Goal: Task Accomplishment & Management: Use online tool/utility

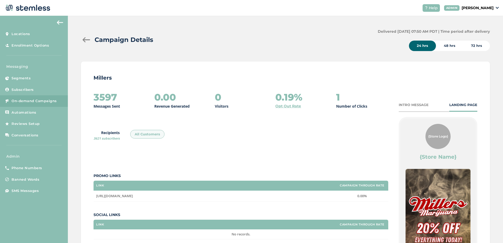
click at [89, 41] on div at bounding box center [86, 39] width 10 height 5
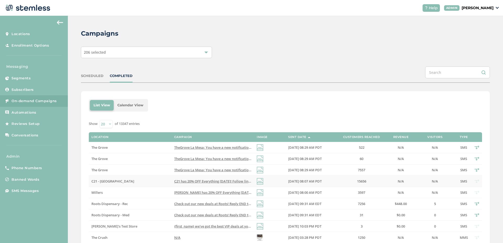
click at [152, 180] on label "C21 - [GEOGRAPHIC_DATA]" at bounding box center [130, 181] width 77 height 4
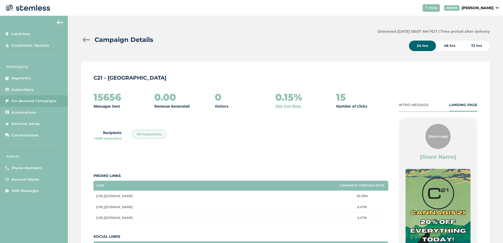
click at [91, 40] on div at bounding box center [86, 39] width 10 height 5
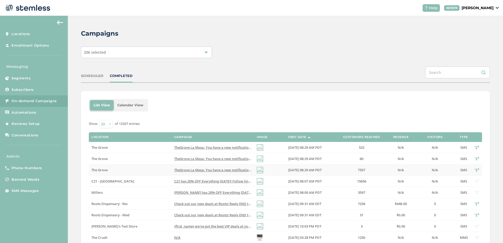
click at [226, 174] on td "TheGrove La Mesa: You have a new notification waiting for you, {first_name}! Re…" at bounding box center [213, 170] width 83 height 11
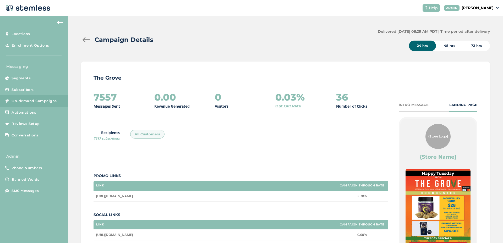
click at [463, 9] on p "[PERSON_NAME]" at bounding box center [478, 8] width 32 height 6
click at [34, 217] on aside "Locations Enrollment Options Messaging Segments Subscribers On-demand Campaigns…" at bounding box center [34, 130] width 68 height 228
click at [17, 113] on span "Automations" at bounding box center [24, 112] width 25 height 5
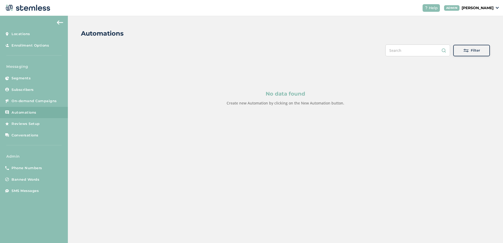
click at [472, 8] on p "[PERSON_NAME]" at bounding box center [478, 8] width 32 height 6
click at [453, 27] on div "Automations Filter No data found Create new Automation by clicking on the New A…" at bounding box center [286, 80] width 436 height 129
click at [458, 50] on div "Filter" at bounding box center [472, 50] width 28 height 5
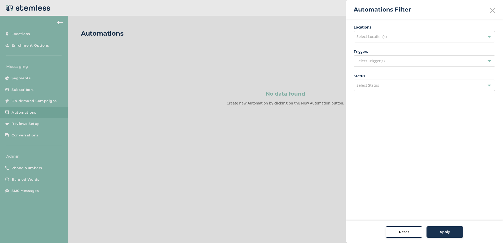
click at [396, 39] on div "Select Location(s)" at bounding box center [425, 37] width 142 height 12
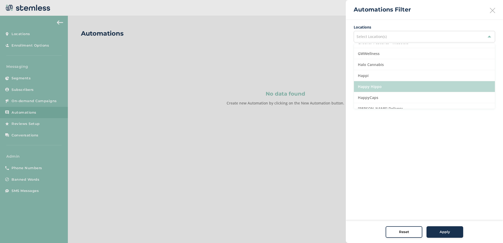
click at [375, 86] on li "Happy Hippo" at bounding box center [424, 86] width 141 height 11
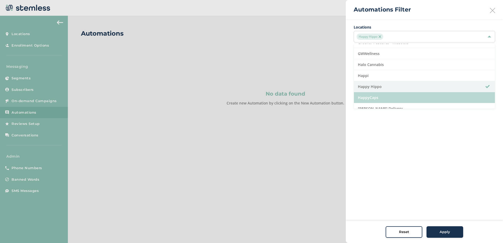
click at [373, 94] on li "HappyCaps" at bounding box center [424, 97] width 141 height 11
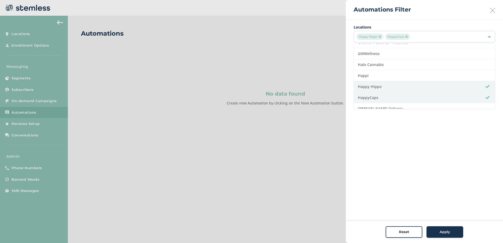
click at [434, 231] on div "Apply" at bounding box center [445, 232] width 28 height 5
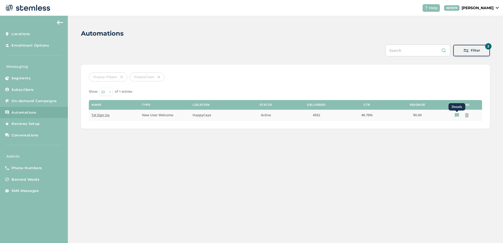
click at [455, 116] on icon "Details" at bounding box center [457, 115] width 4 height 4
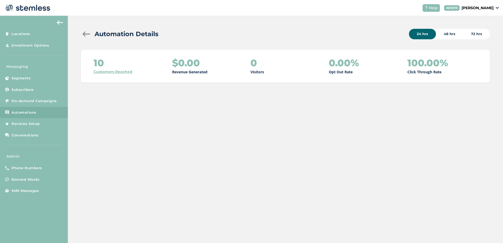
click at [441, 40] on div "Automation Details 24 hrs 48 hrs 72 hrs 10 Customers Reached $0.00 Revenue Gene…" at bounding box center [286, 56] width 436 height 80
click at [444, 38] on div "48 hrs" at bounding box center [449, 34] width 27 height 10
click at [471, 34] on div "72 hrs" at bounding box center [477, 34] width 27 height 10
click at [87, 34] on div at bounding box center [86, 33] width 10 height 5
